Goal: Task Accomplishment & Management: Manage account settings

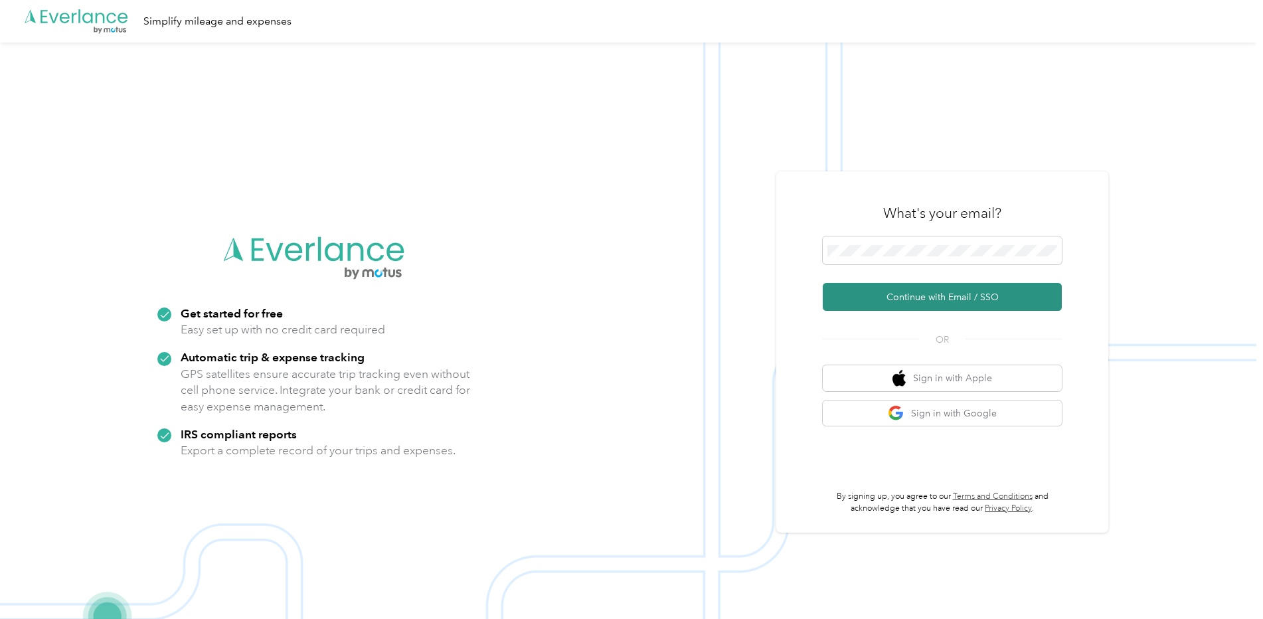
click at [950, 301] on button "Continue with Email / SSO" at bounding box center [942, 297] width 239 height 28
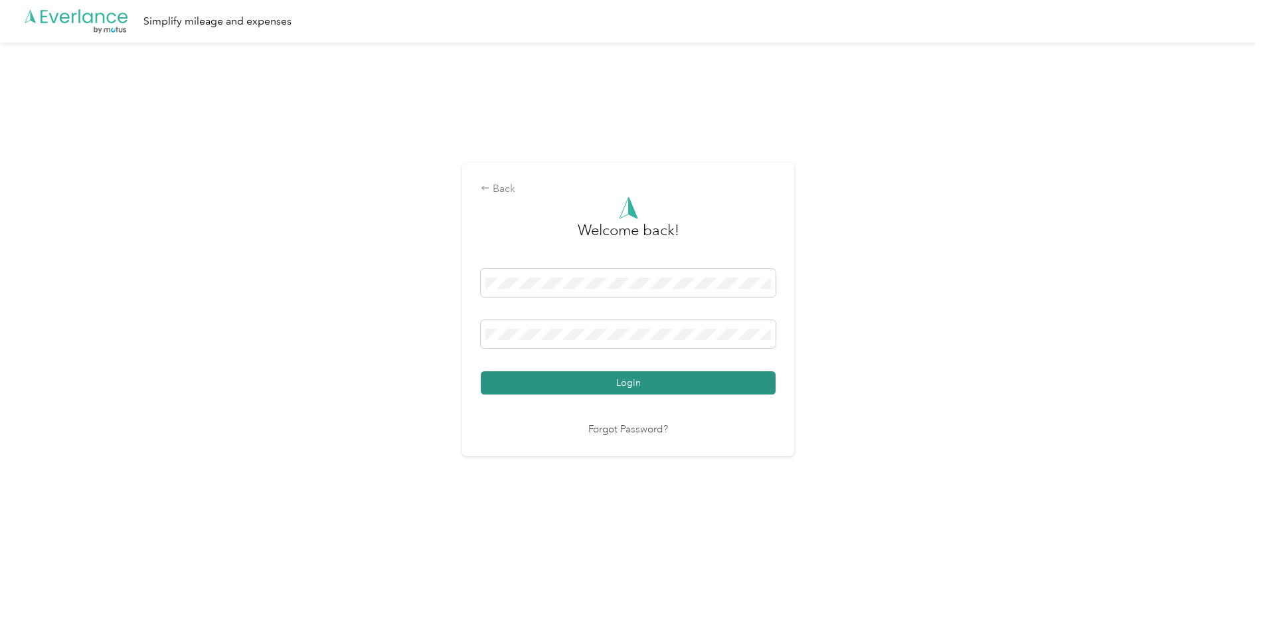
click at [610, 384] on button "Login" at bounding box center [628, 382] width 295 height 23
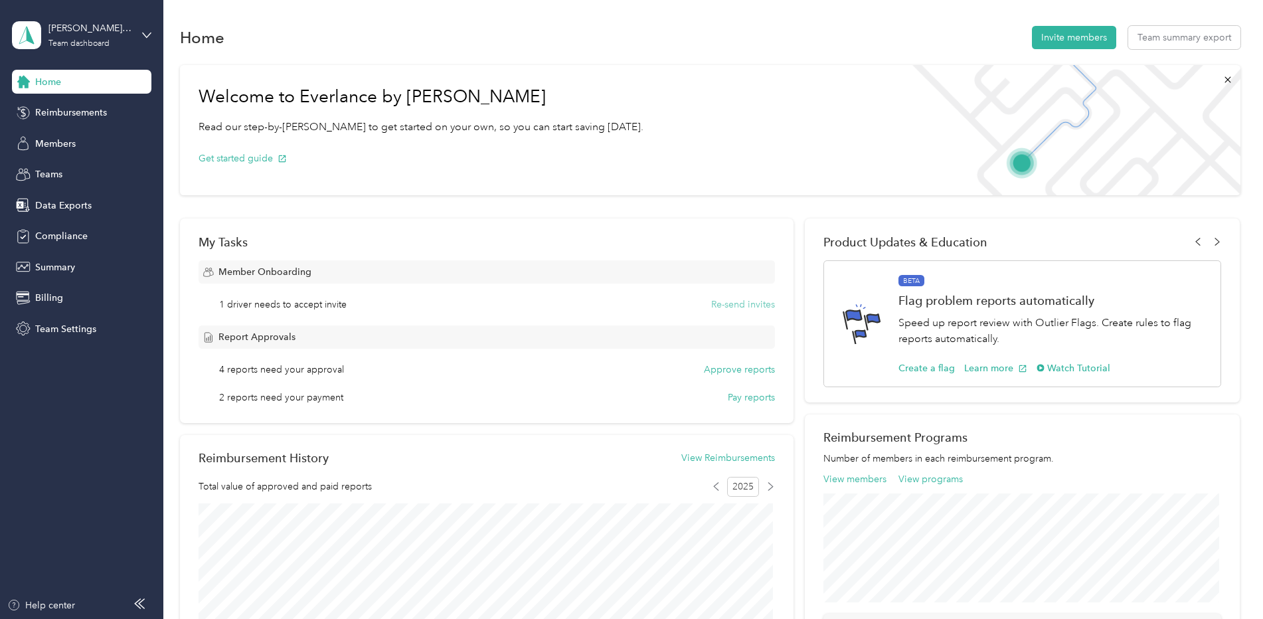
click at [743, 310] on button "Re-send invites" at bounding box center [743, 304] width 64 height 14
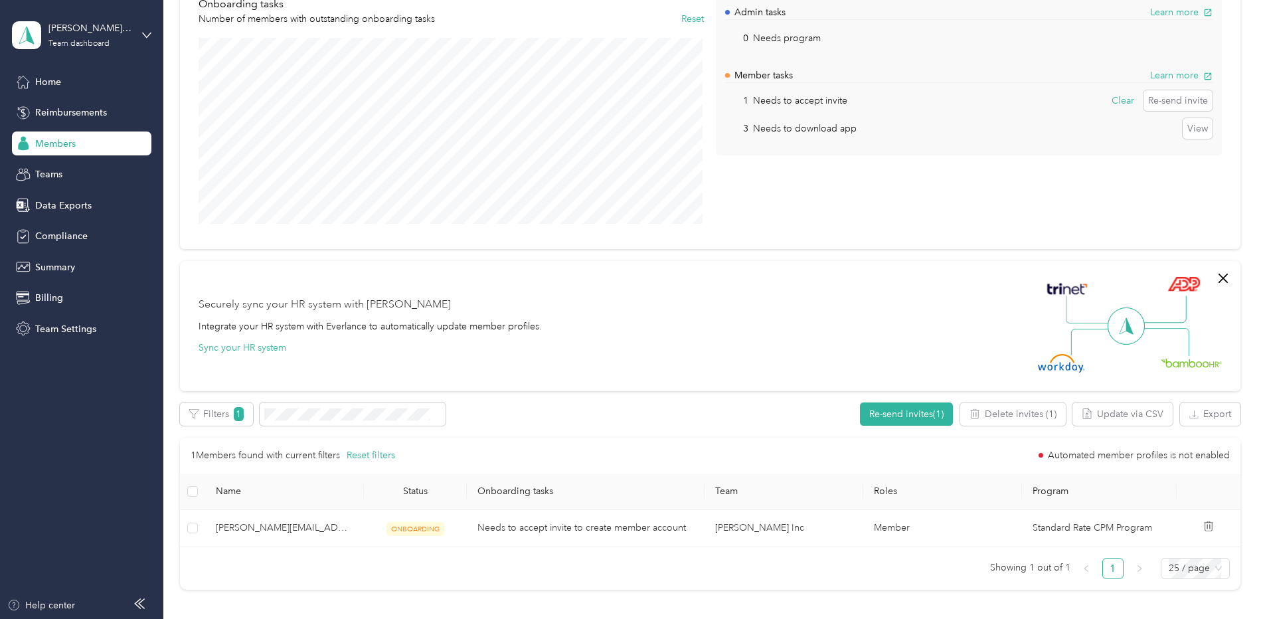
scroll to position [199, 0]
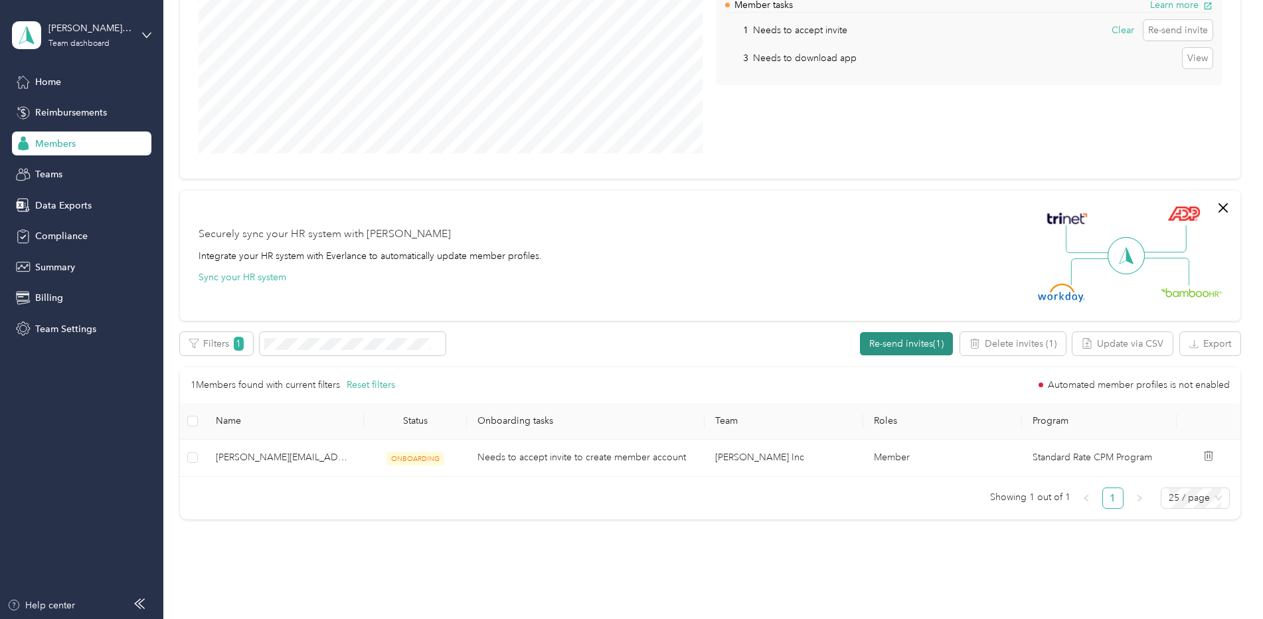
click at [889, 345] on button "Re-send invites (1)" at bounding box center [906, 343] width 93 height 23
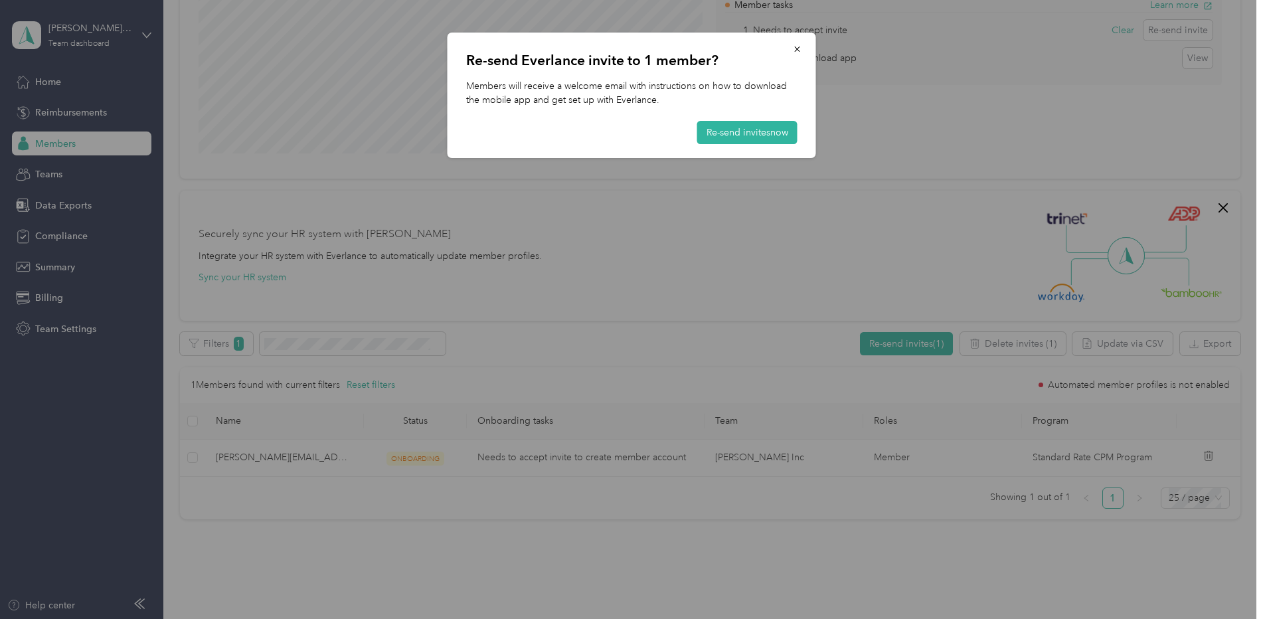
click at [736, 120] on div "Re-send Everlance invite to 1 member? Members will receive a welcome email with…" at bounding box center [632, 95] width 368 height 125
click at [735, 127] on button "Re-send invites now" at bounding box center [747, 132] width 100 height 23
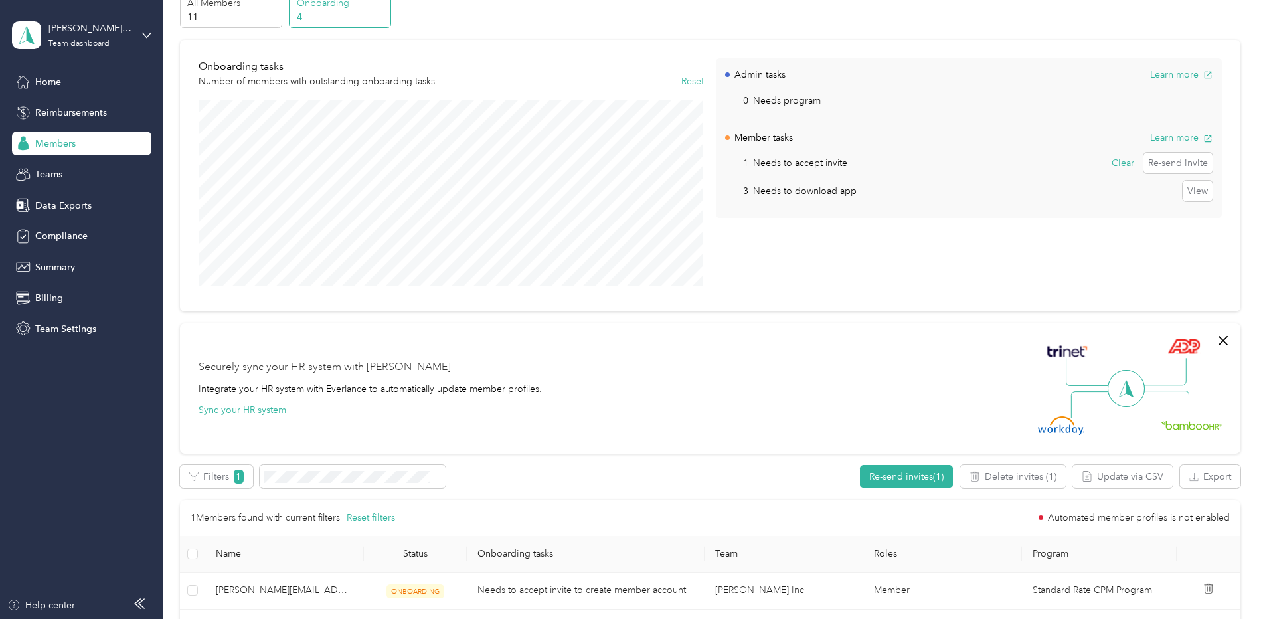
scroll to position [0, 0]
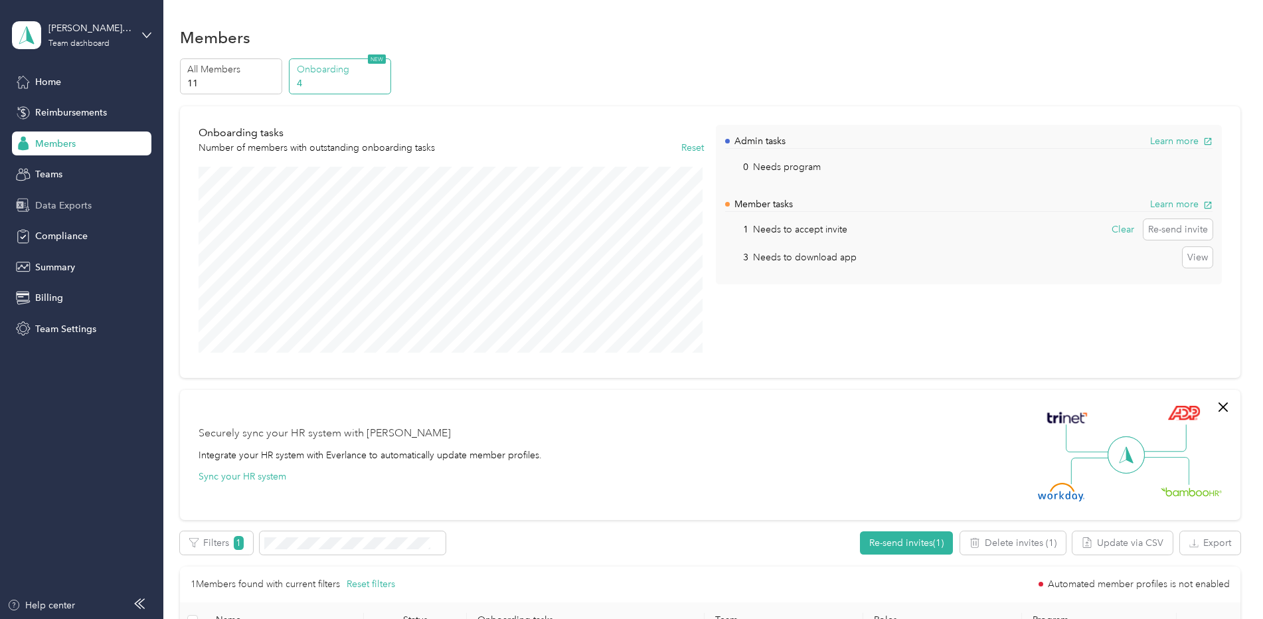
click at [64, 208] on span "Data Exports" at bounding box center [63, 206] width 56 height 14
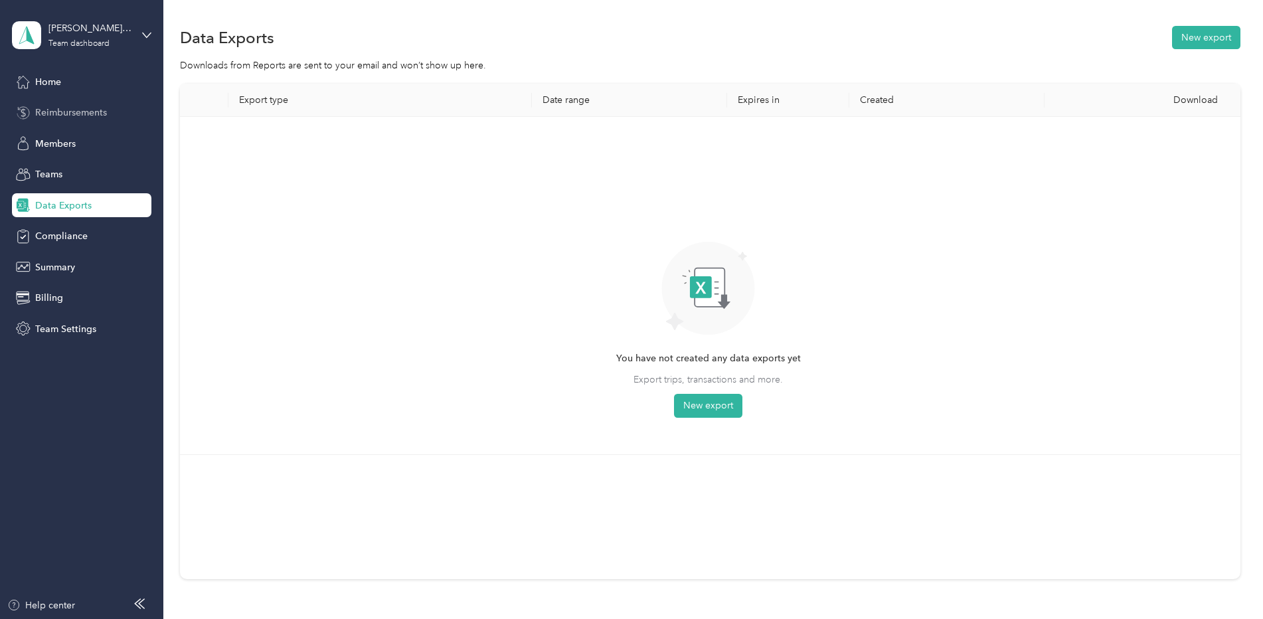
click at [72, 108] on span "Reimbursements" at bounding box center [71, 113] width 72 height 14
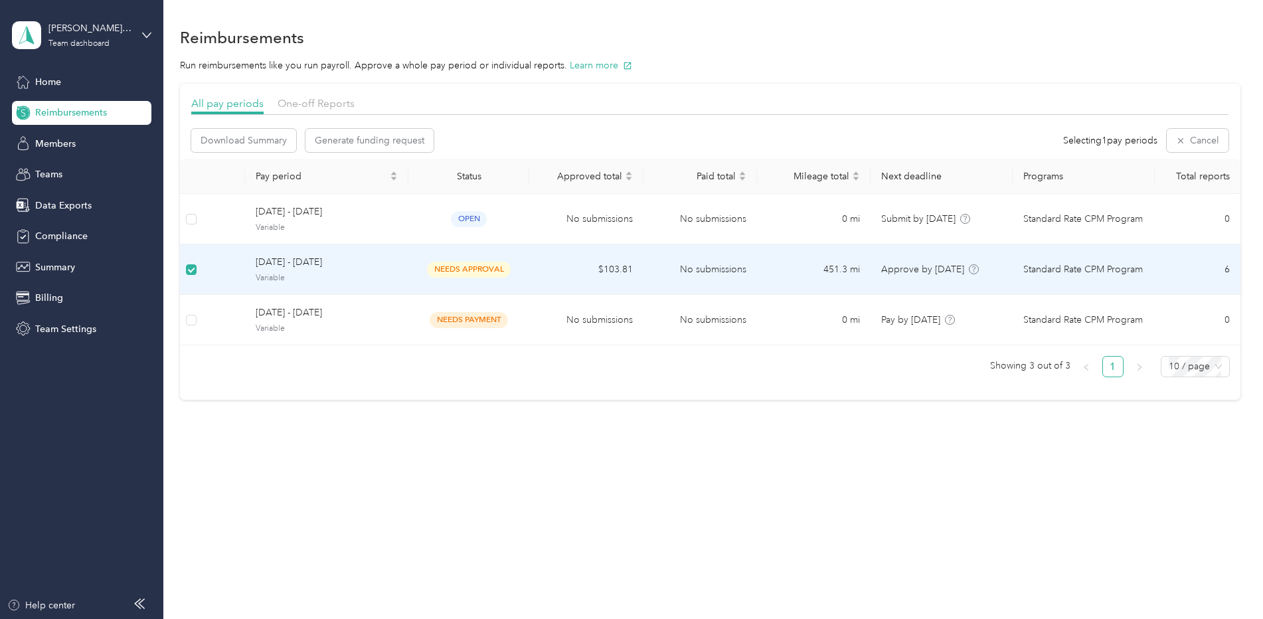
click at [441, 271] on span "needs approval" at bounding box center [469, 269] width 84 height 15
click at [457, 272] on span "needs approval" at bounding box center [469, 269] width 84 height 15
click at [460, 263] on span "needs approval" at bounding box center [469, 269] width 84 height 15
click at [44, 79] on span "Home" at bounding box center [48, 82] width 26 height 14
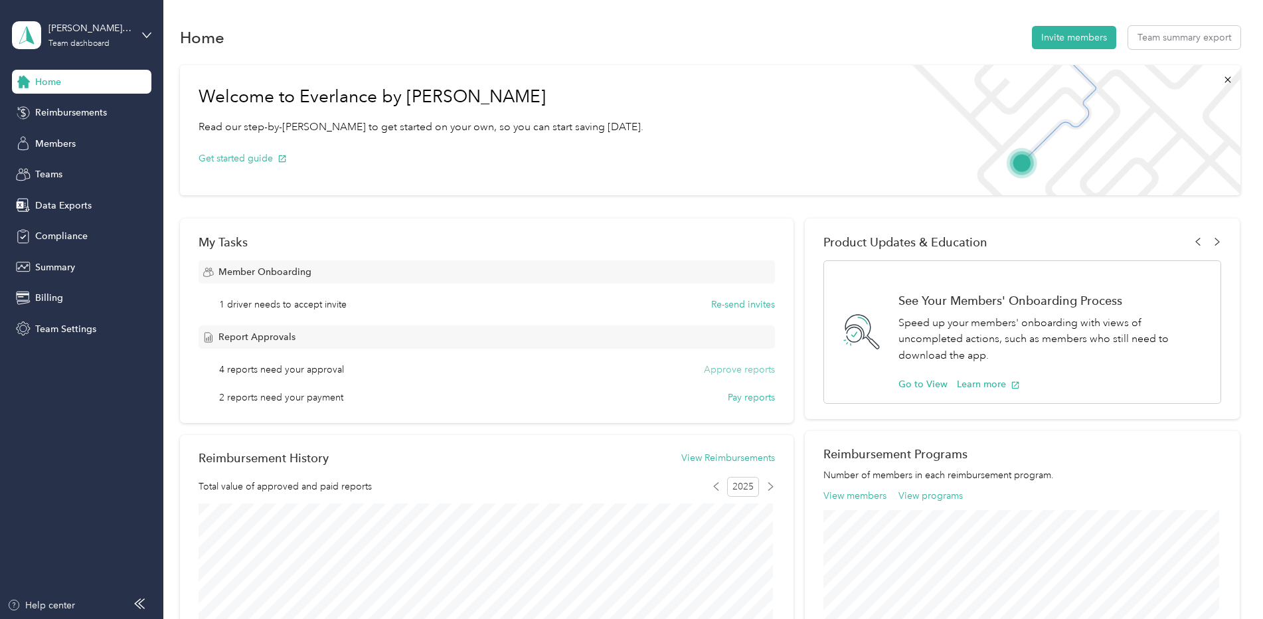
click at [743, 371] on button "Approve reports" at bounding box center [739, 370] width 71 height 14
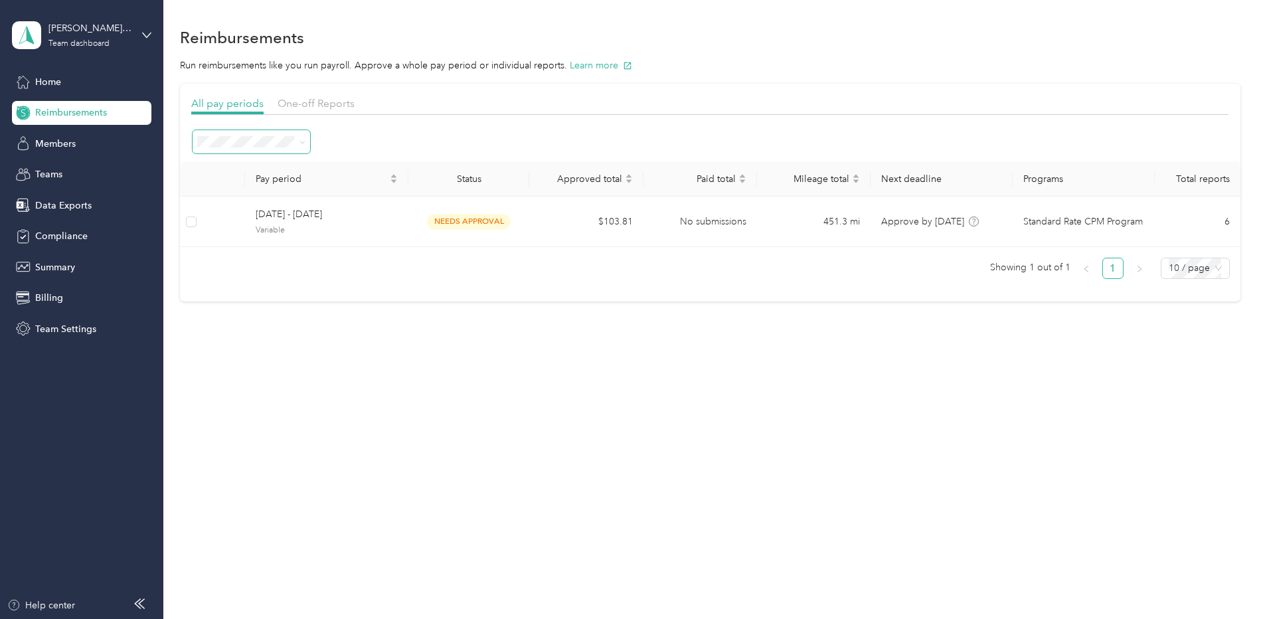
click at [301, 139] on icon at bounding box center [302, 142] width 6 height 6
click at [267, 257] on div "Approved" at bounding box center [251, 259] width 99 height 14
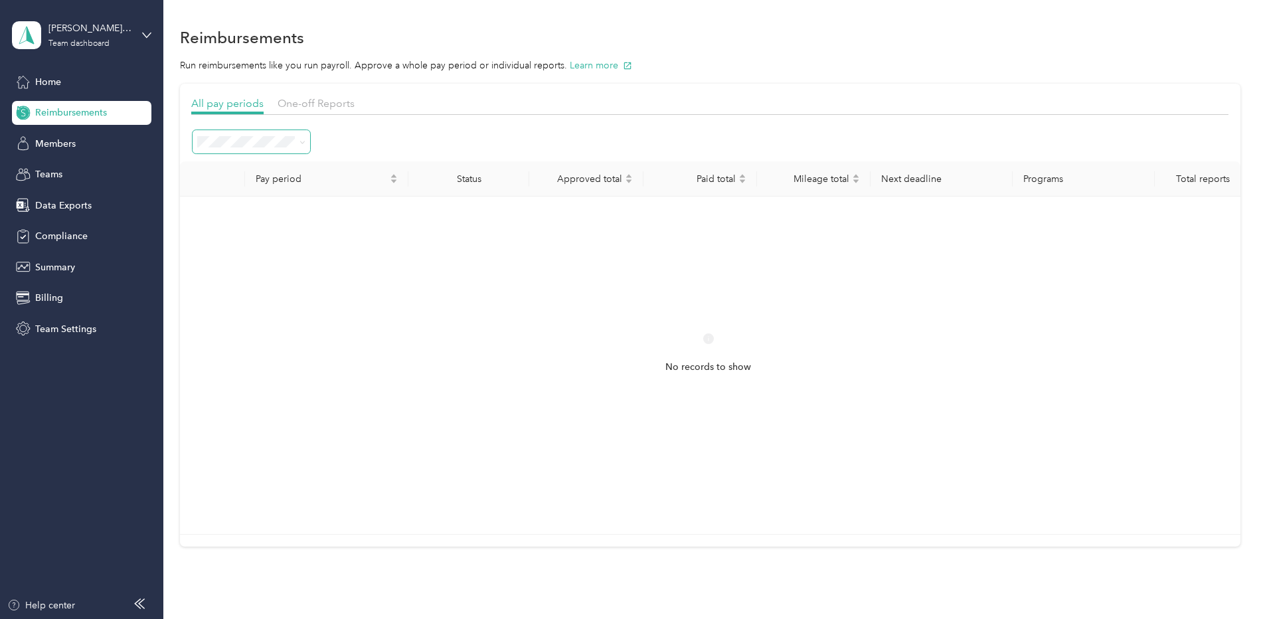
click at [303, 143] on icon at bounding box center [302, 142] width 6 height 6
click at [265, 232] on span "Needs approval" at bounding box center [236, 236] width 68 height 11
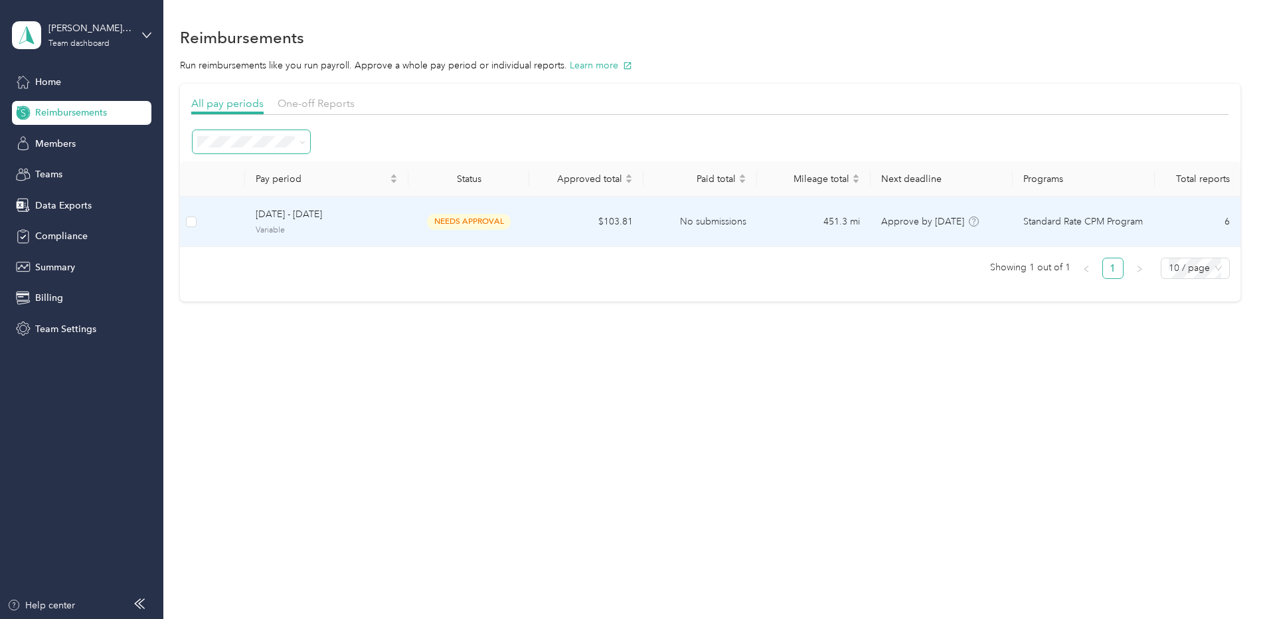
click at [468, 221] on span "needs approval" at bounding box center [469, 221] width 84 height 15
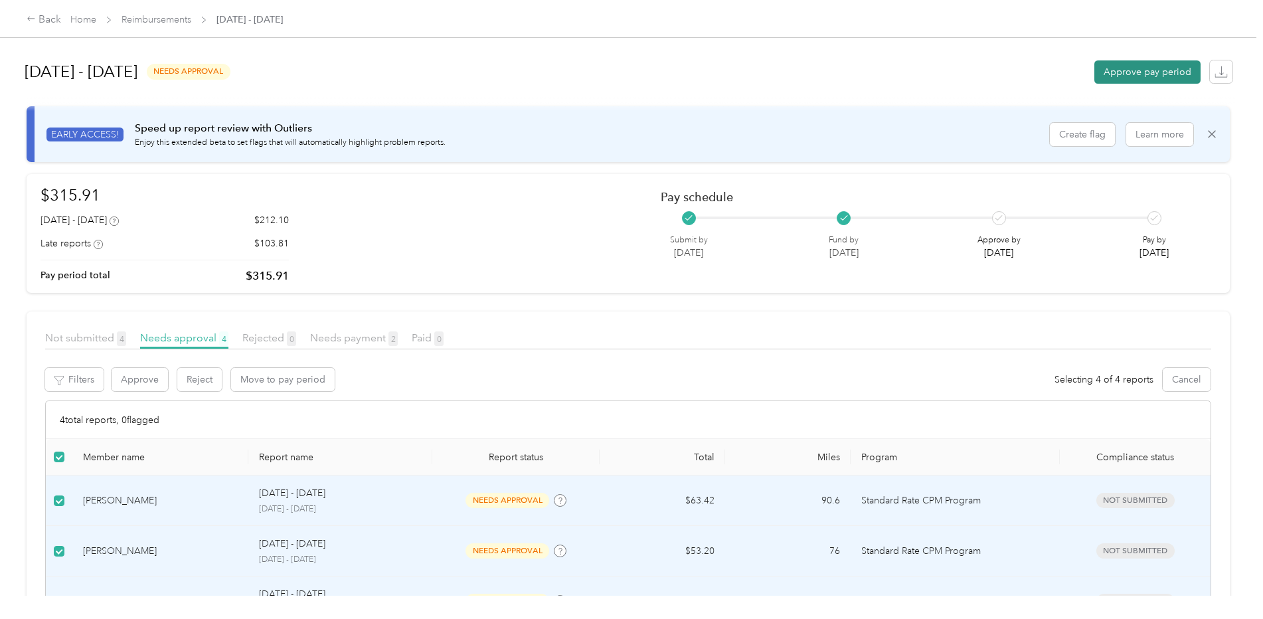
click at [1133, 72] on button "Approve pay period" at bounding box center [1147, 71] width 106 height 23
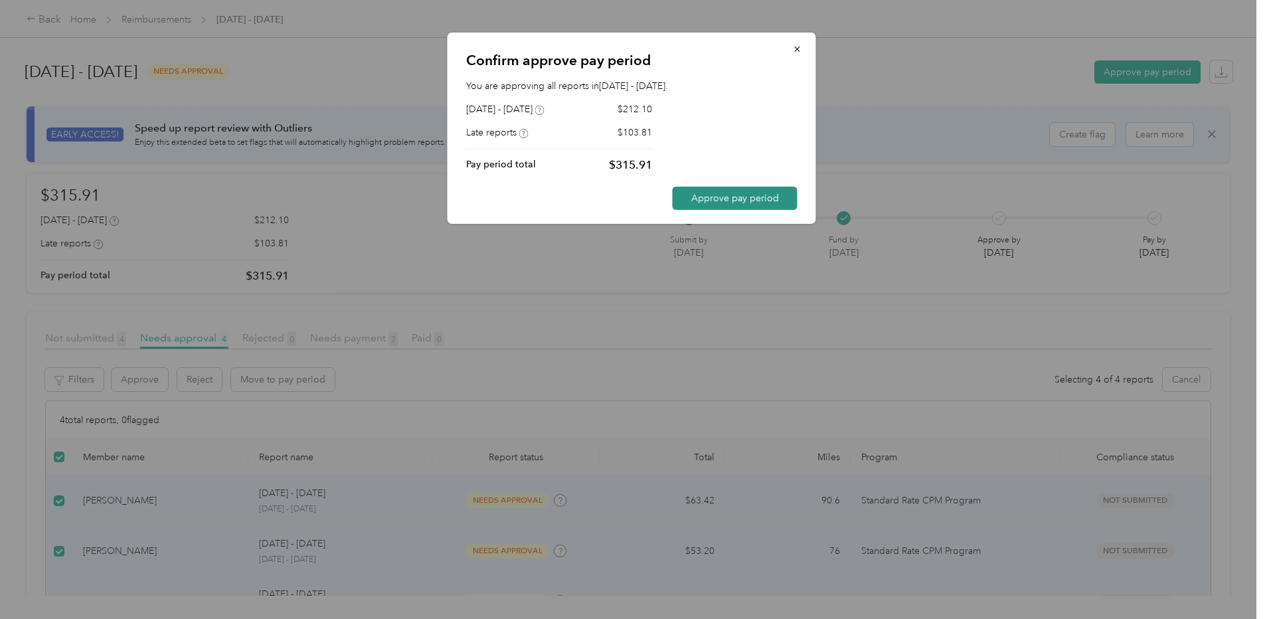
click at [736, 199] on button "Approve pay period" at bounding box center [735, 198] width 125 height 23
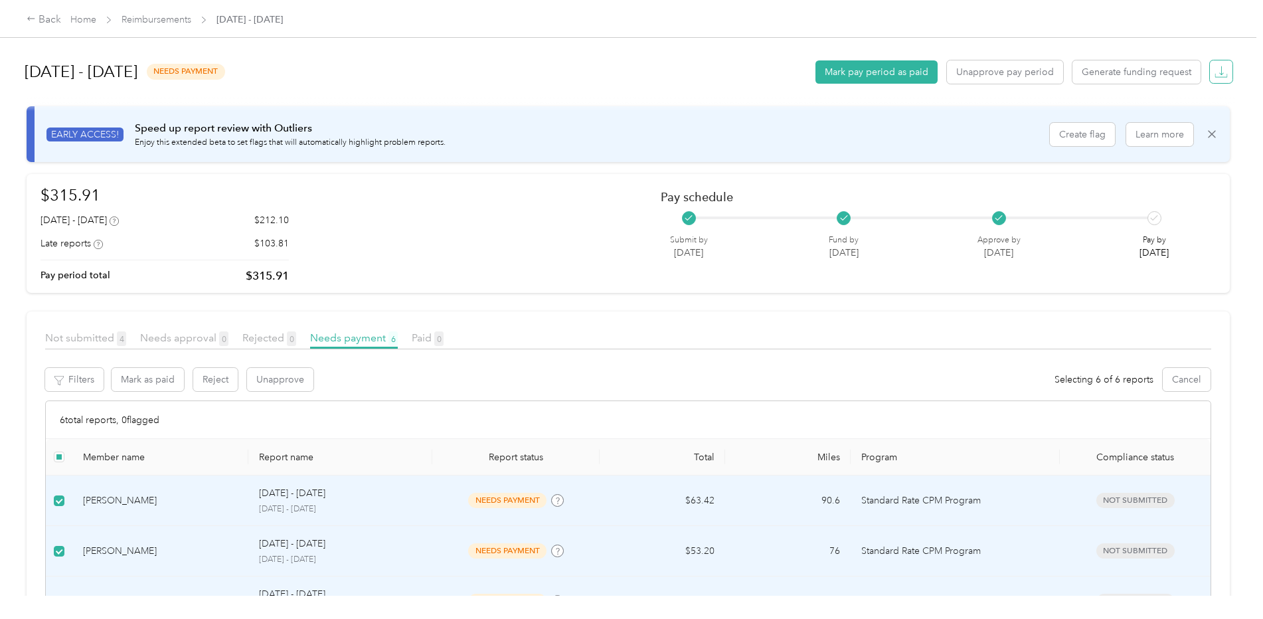
click at [1222, 72] on icon "button" at bounding box center [1220, 71] width 13 height 13
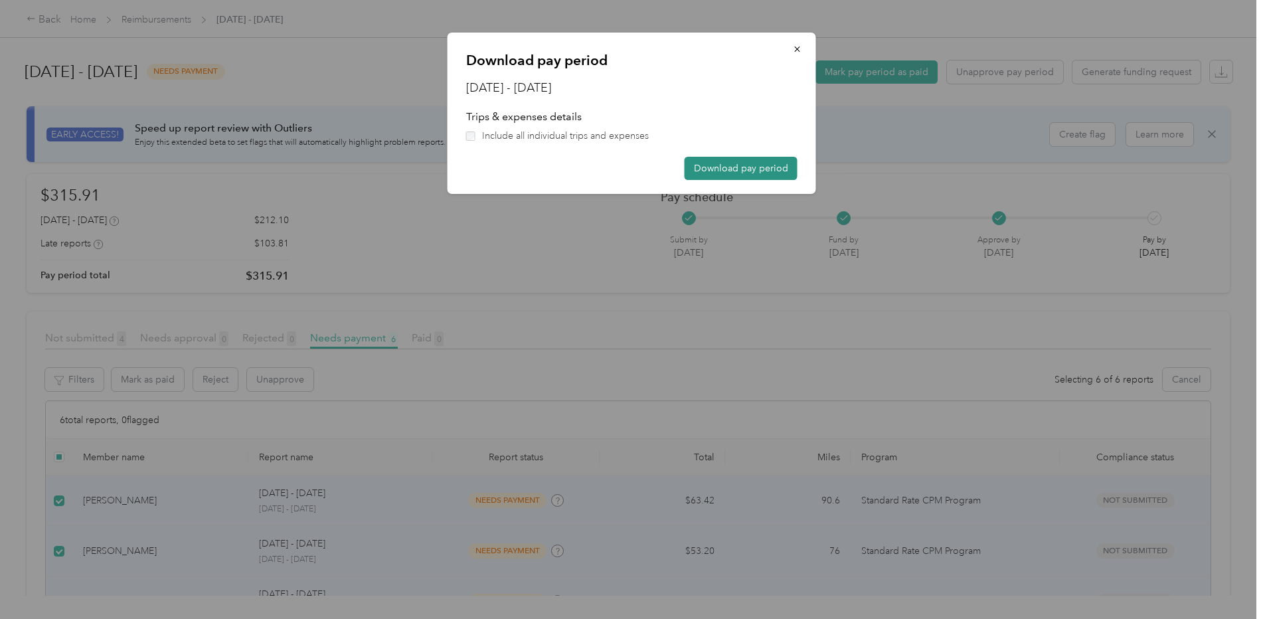
click at [724, 169] on button "Download pay period" at bounding box center [741, 168] width 113 height 23
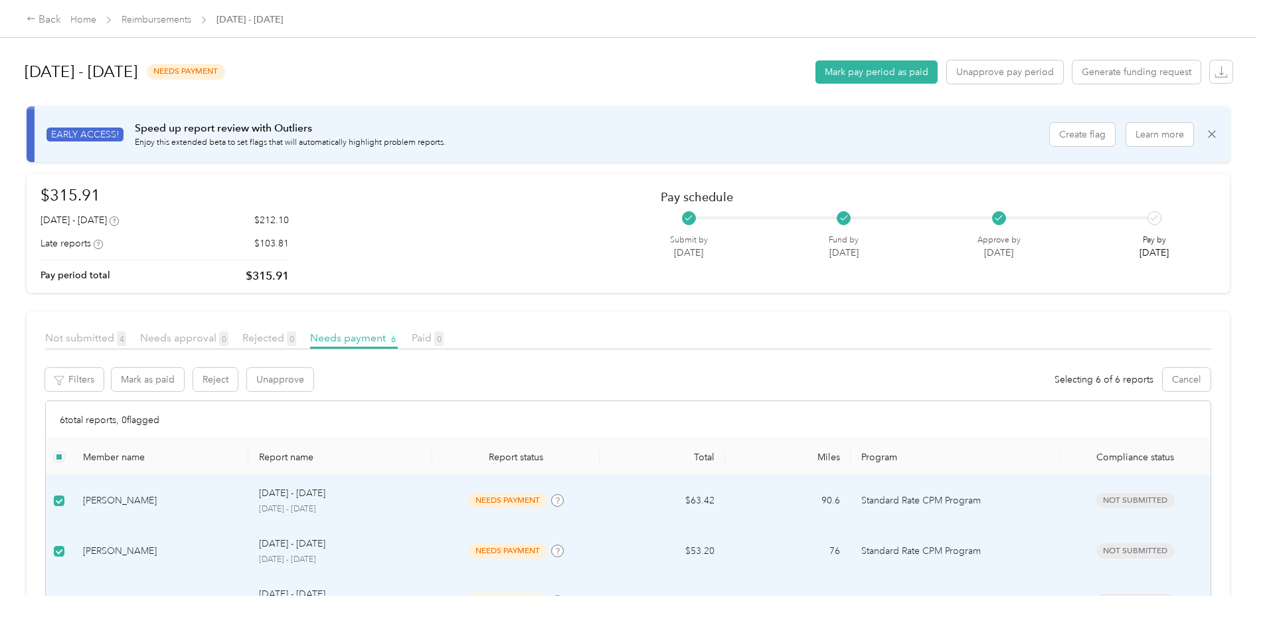
click at [660, 89] on div "[DATE] - [DATE] needs payment Mark pay period as paid Unapprove pay period Gene…" at bounding box center [629, 71] width 1208 height 50
click at [76, 24] on link "Home" at bounding box center [83, 19] width 26 height 11
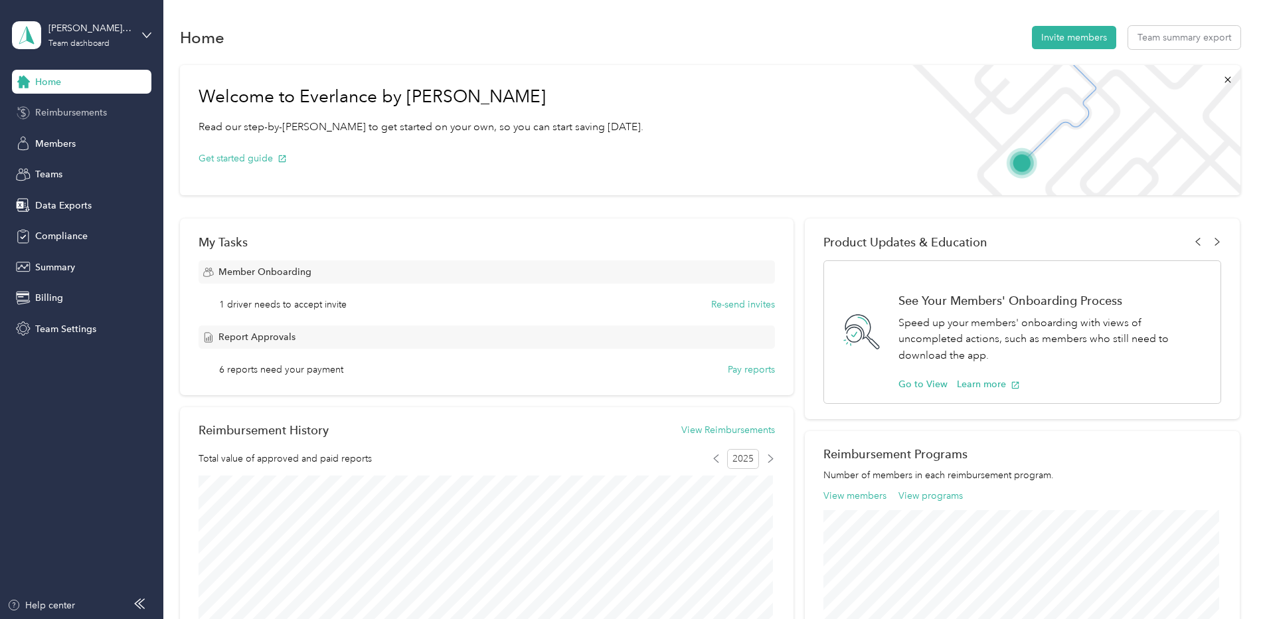
click at [85, 114] on span "Reimbursements" at bounding box center [71, 113] width 72 height 14
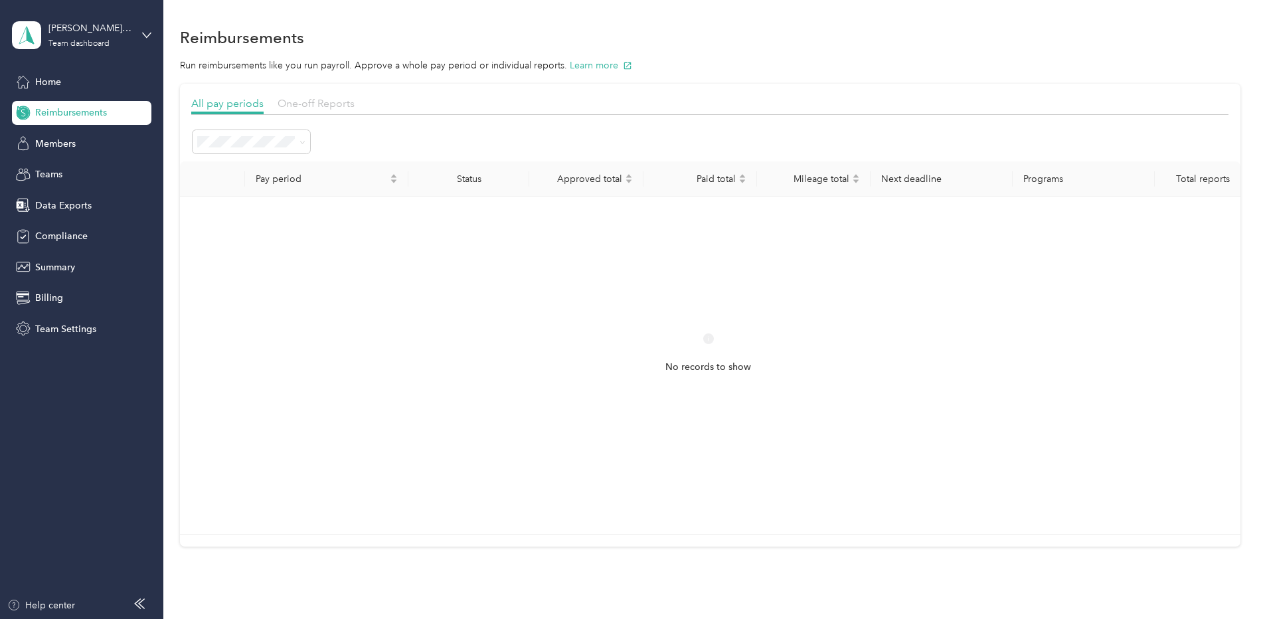
click at [308, 100] on span "One-off Reports" at bounding box center [316, 103] width 77 height 13
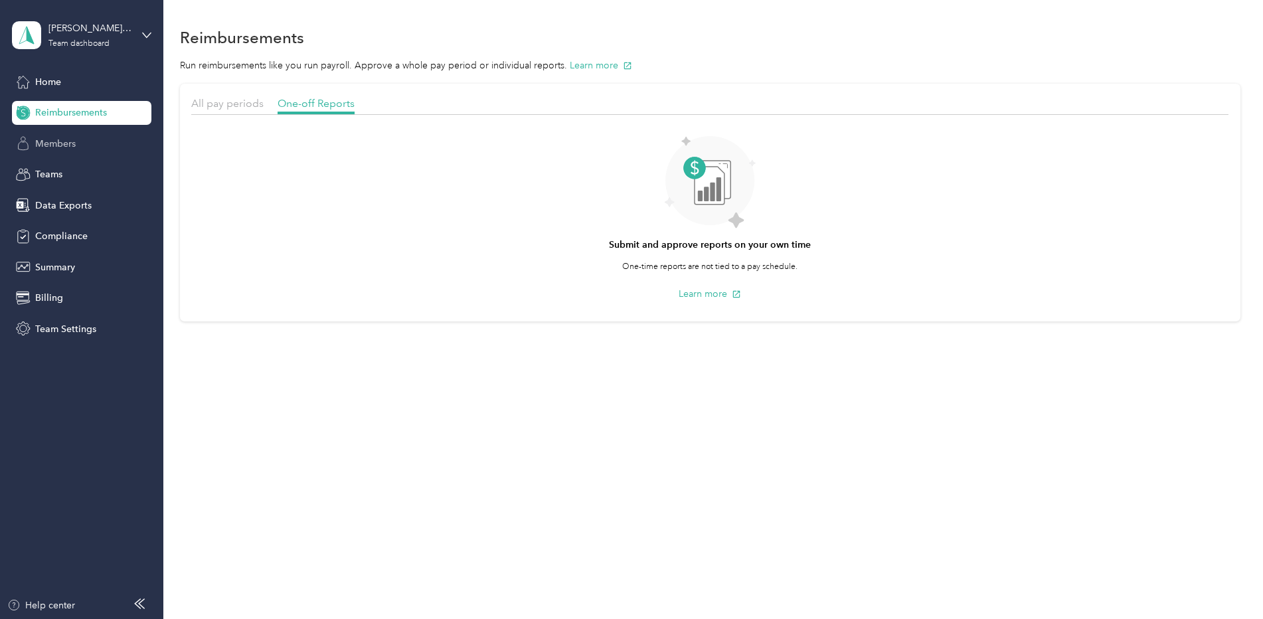
click at [61, 146] on span "Members" at bounding box center [55, 144] width 41 height 14
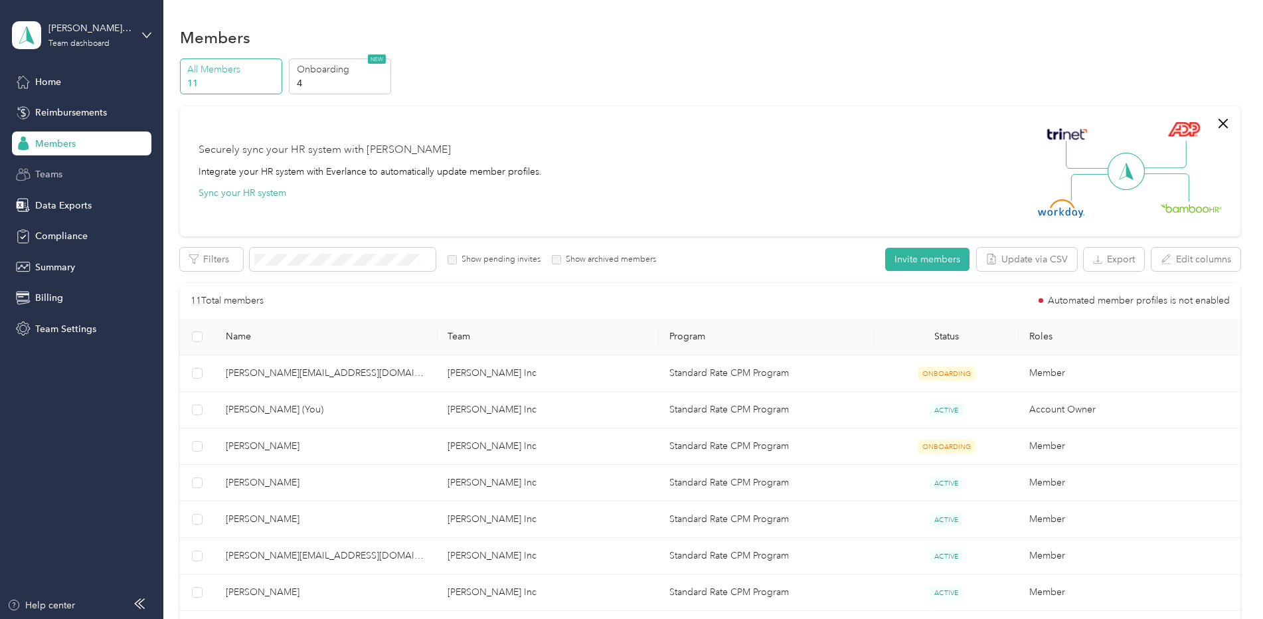
click at [53, 175] on span "Teams" at bounding box center [48, 174] width 27 height 14
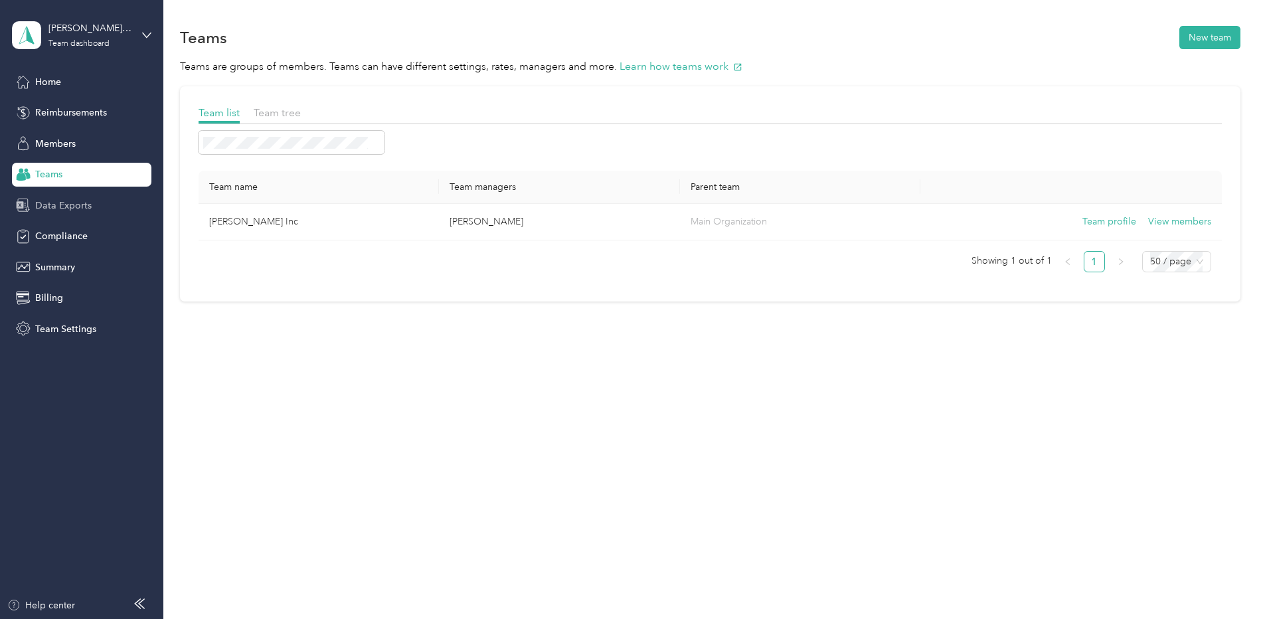
click at [54, 206] on span "Data Exports" at bounding box center [63, 206] width 56 height 14
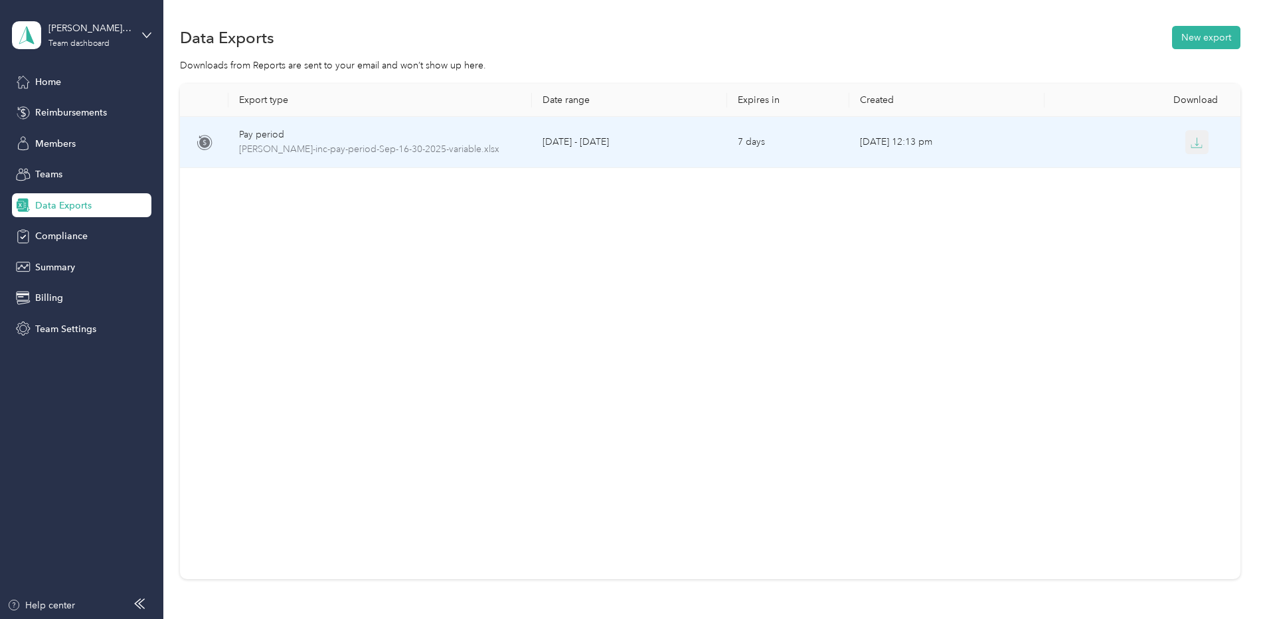
click at [1196, 143] on icon "button" at bounding box center [1196, 143] width 12 height 12
